Goal: Task Accomplishment & Management: Manage account settings

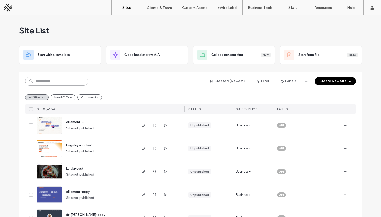
click at [58, 80] on input at bounding box center [56, 81] width 63 height 9
type input "*****"
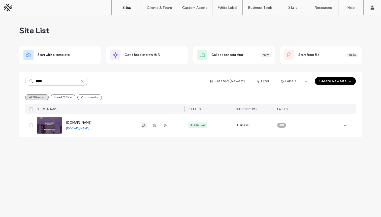
click at [142, 126] on use "button" at bounding box center [143, 125] width 3 height 3
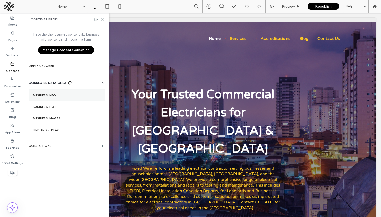
click at [45, 95] on label "Business info" at bounding box center [67, 95] width 68 height 4
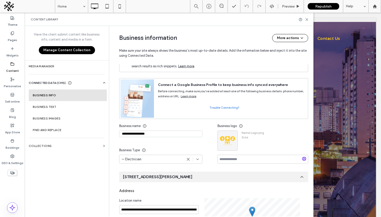
scroll to position [59, 0]
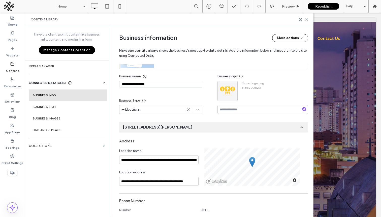
drag, startPoint x: 120, startPoint y: 85, endPoint x: 158, endPoint y: 85, distance: 38.3
click at [158, 85] on input "**********" at bounding box center [160, 84] width 83 height 7
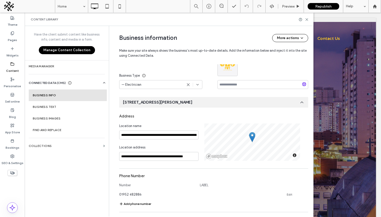
scroll to position [0, 0]
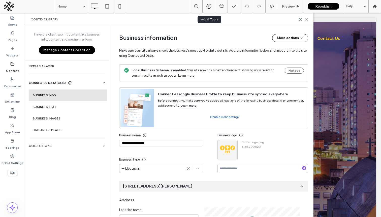
click at [209, 8] on icon at bounding box center [208, 6] width 5 height 5
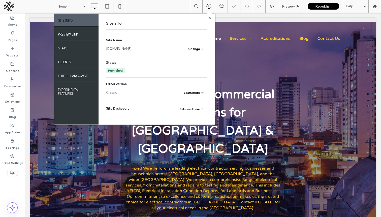
click at [129, 49] on link "[DOMAIN_NAME]" at bounding box center [118, 48] width 25 height 5
click at [209, 17] on icon at bounding box center [209, 18] width 3 height 3
